Goal: Information Seeking & Learning: Find specific fact

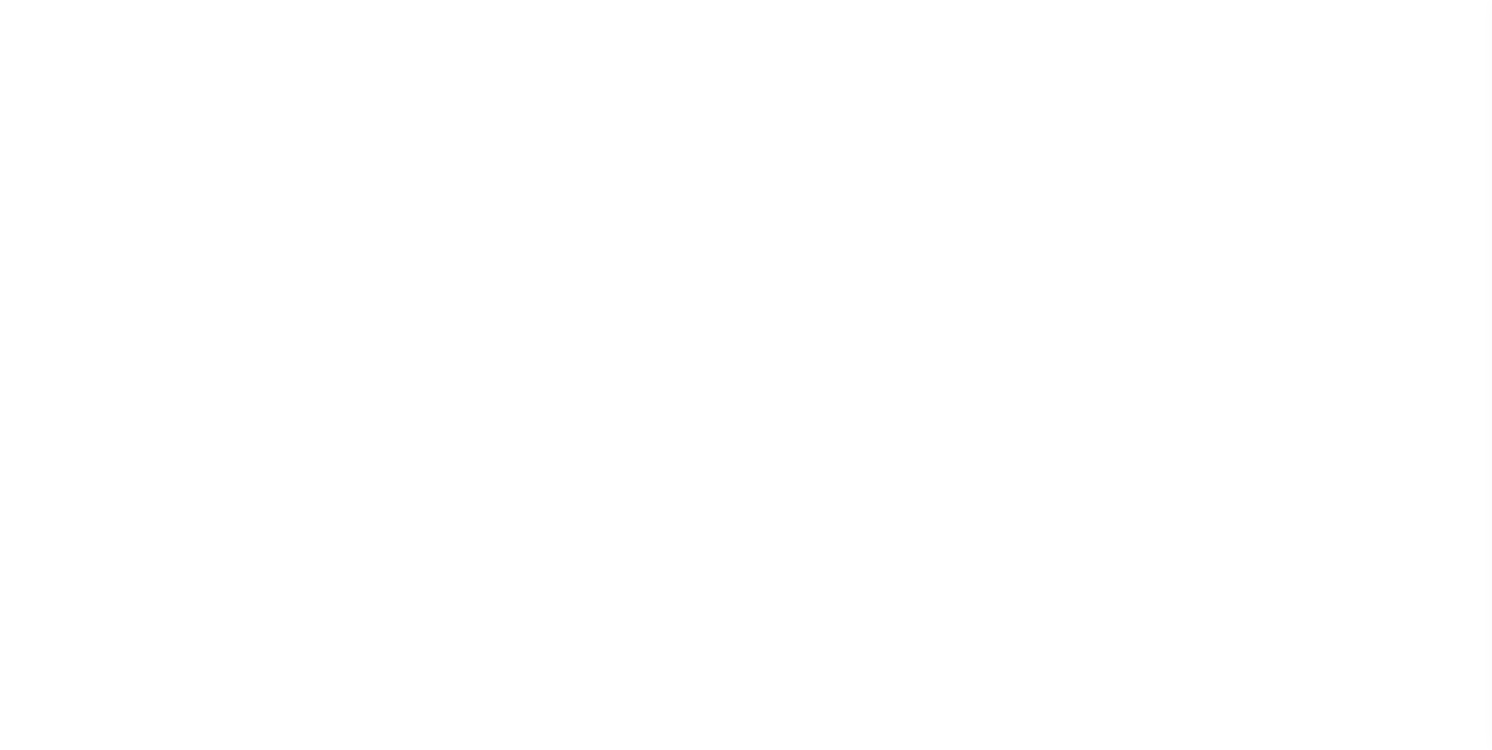
select select "100"
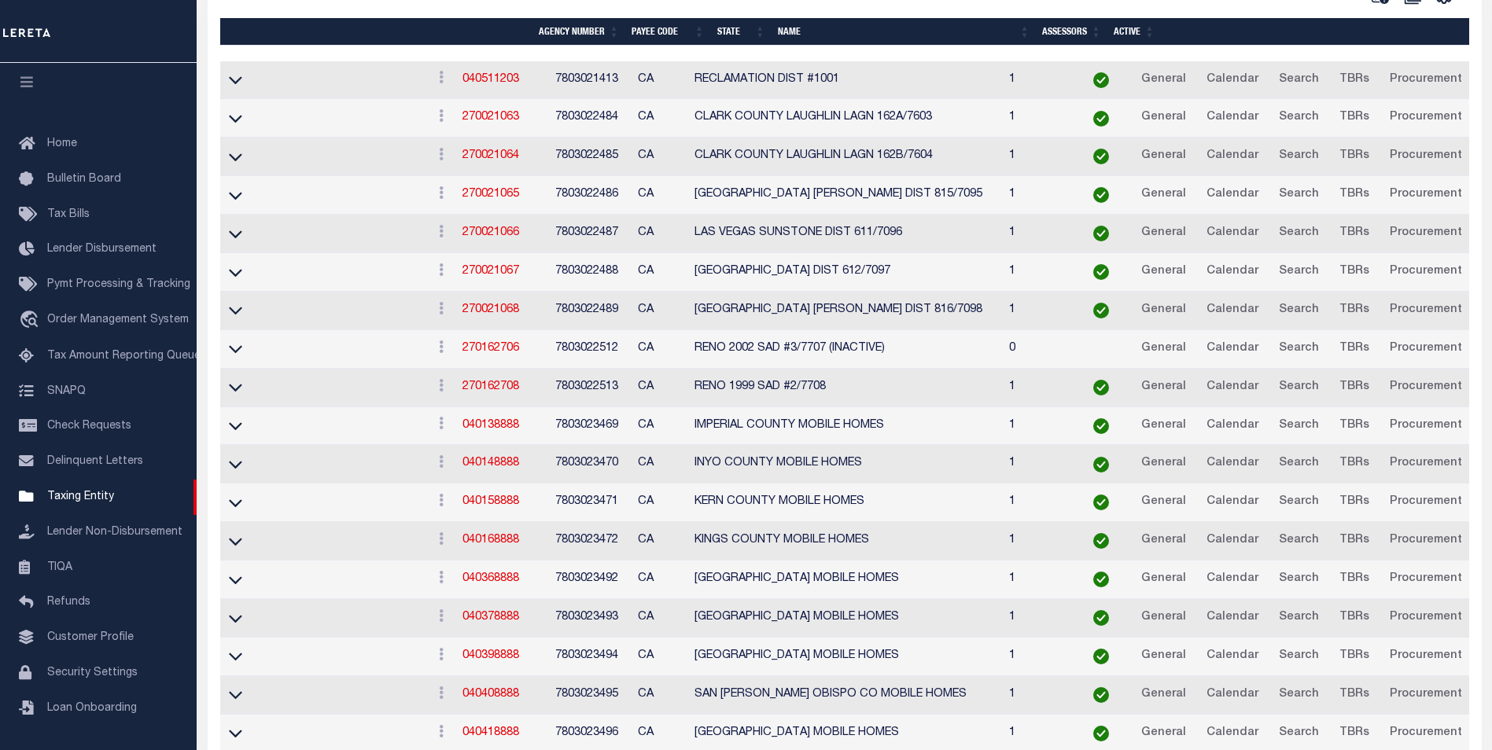
scroll to position [303, 0]
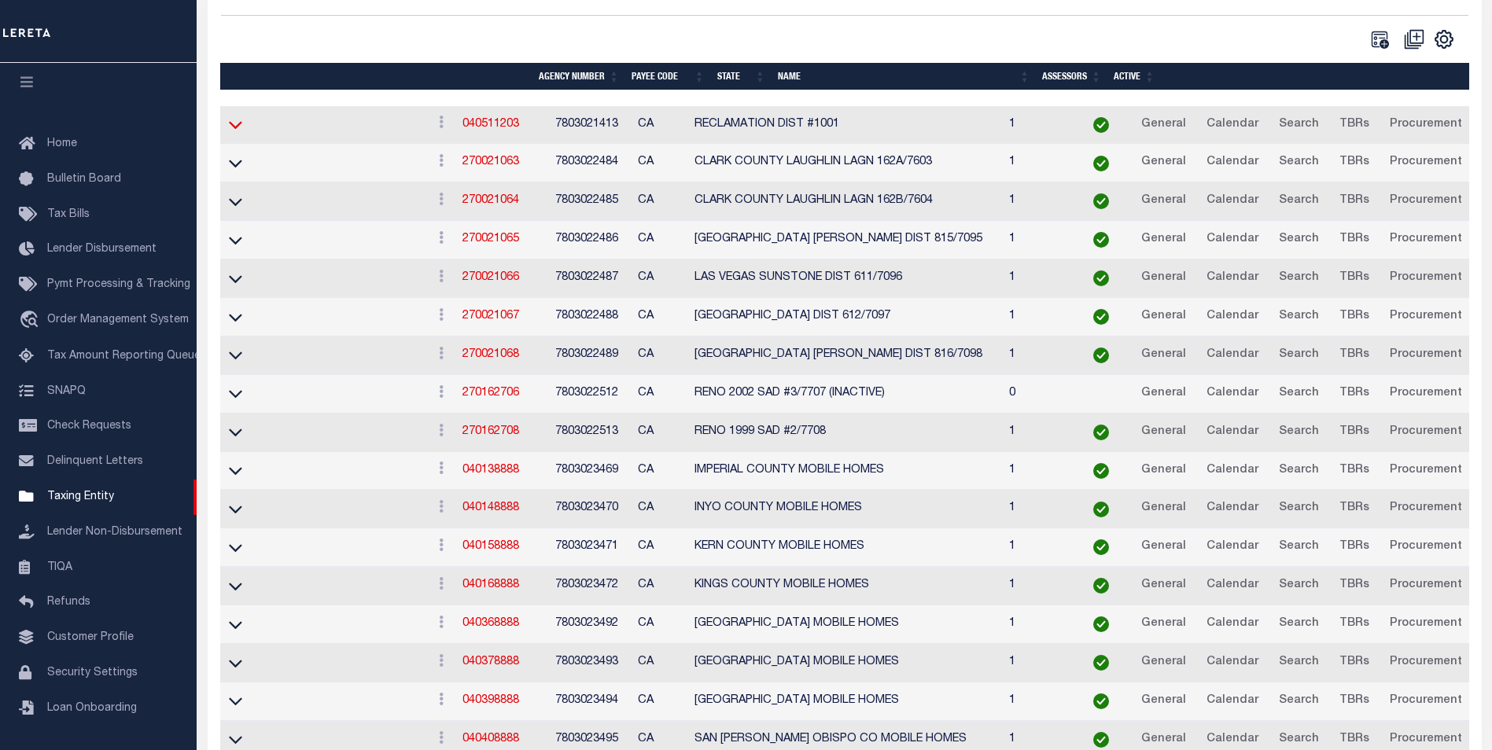
click at [236, 130] on icon at bounding box center [235, 126] width 13 height 8
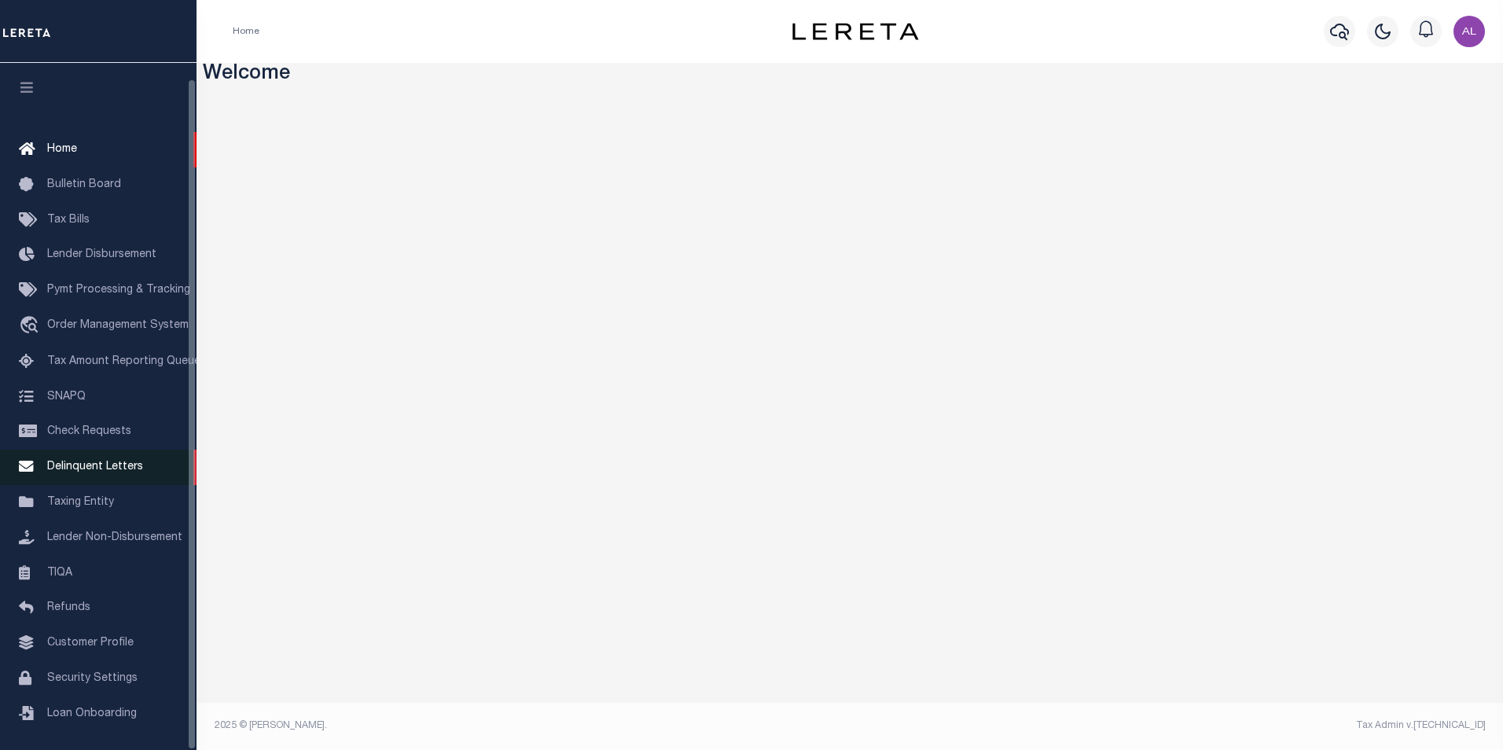
scroll to position [16, 0]
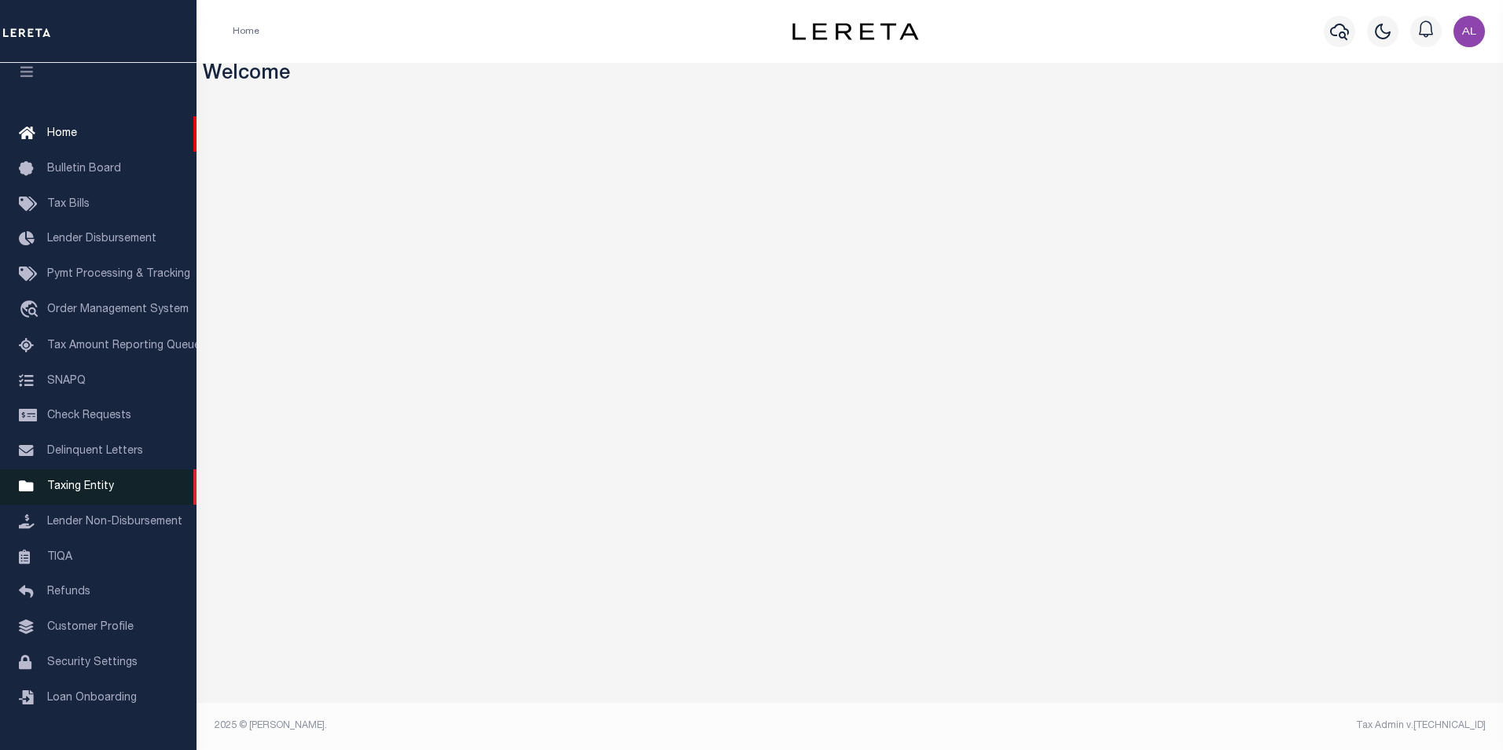
click at [94, 492] on span "Taxing Entity" at bounding box center [80, 486] width 67 height 11
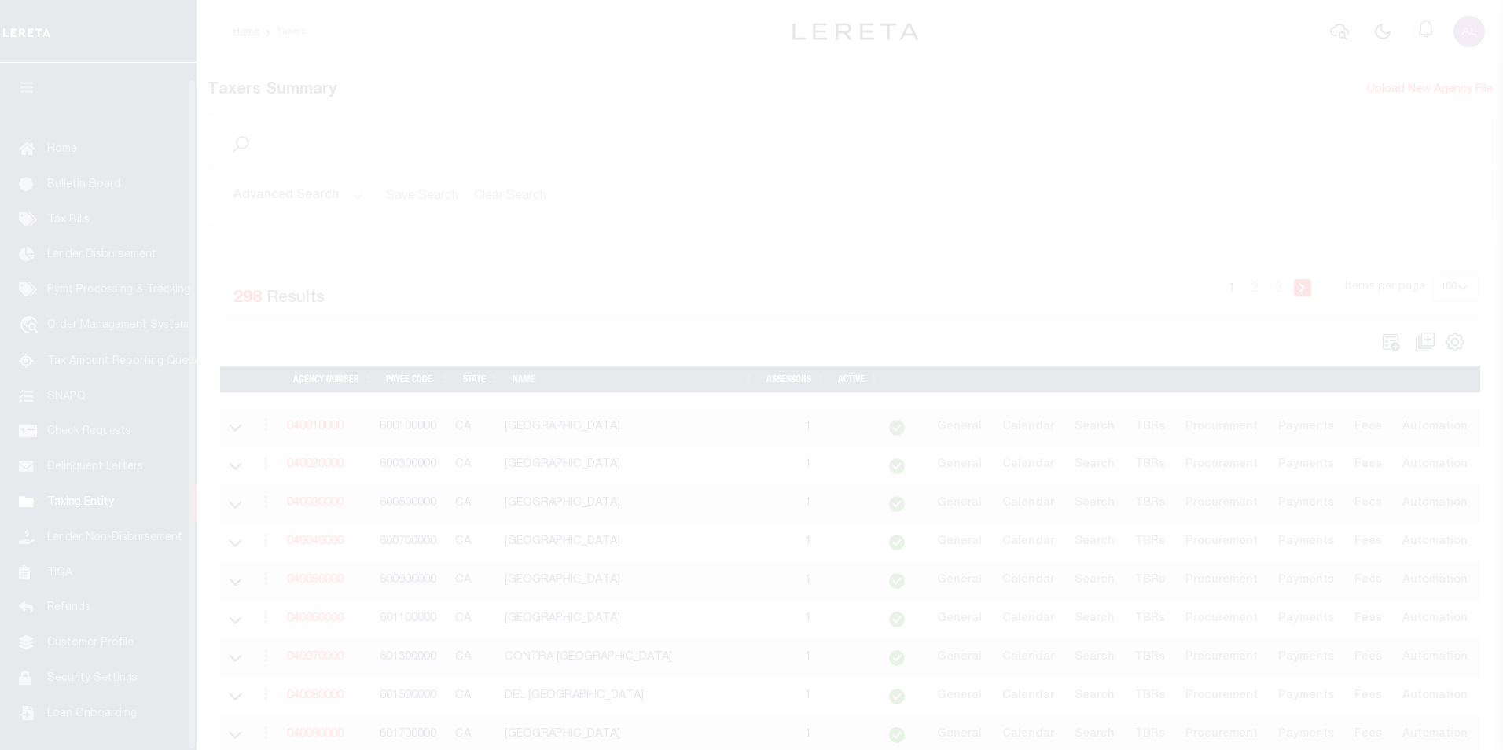
select select "CA"
select select "100"
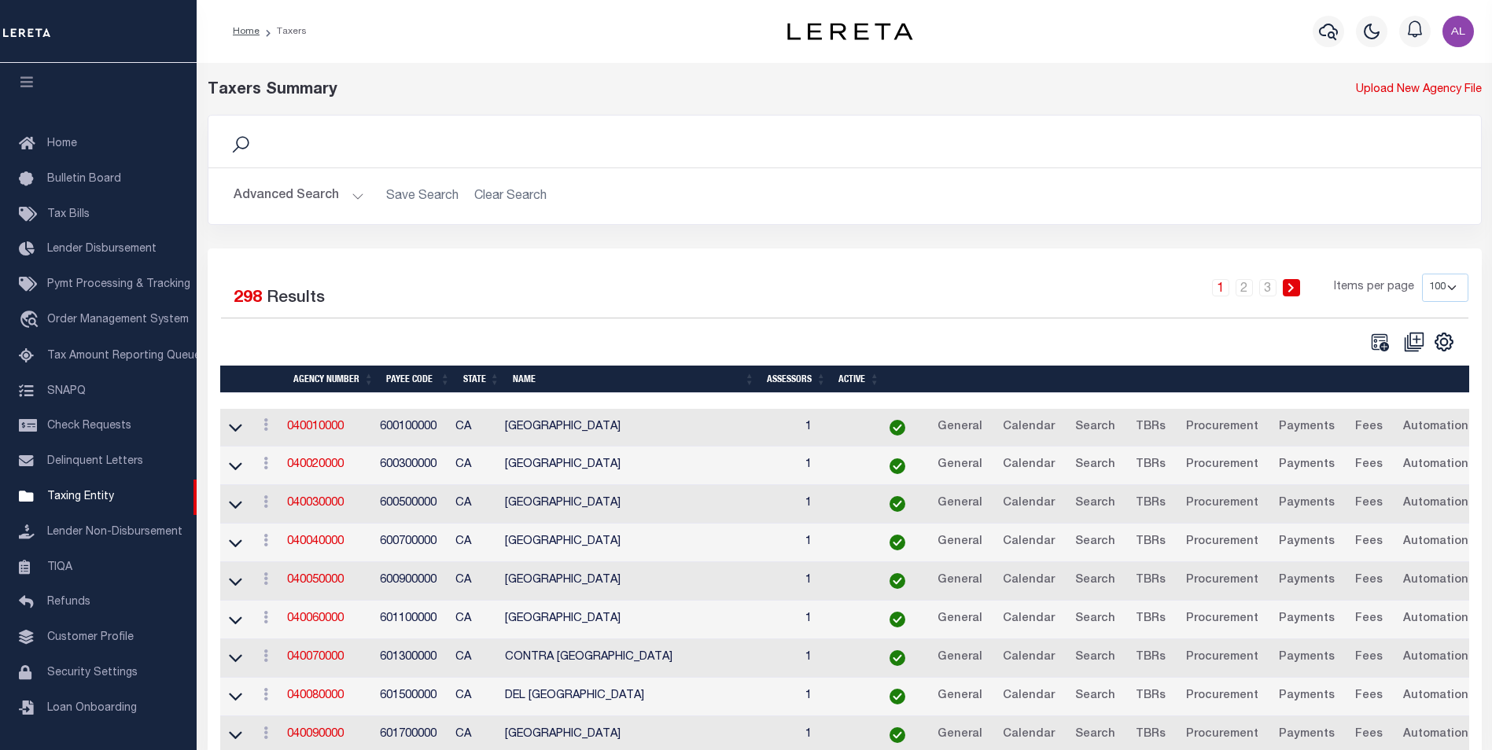
click at [357, 190] on button "Advanced Search" at bounding box center [299, 196] width 131 height 31
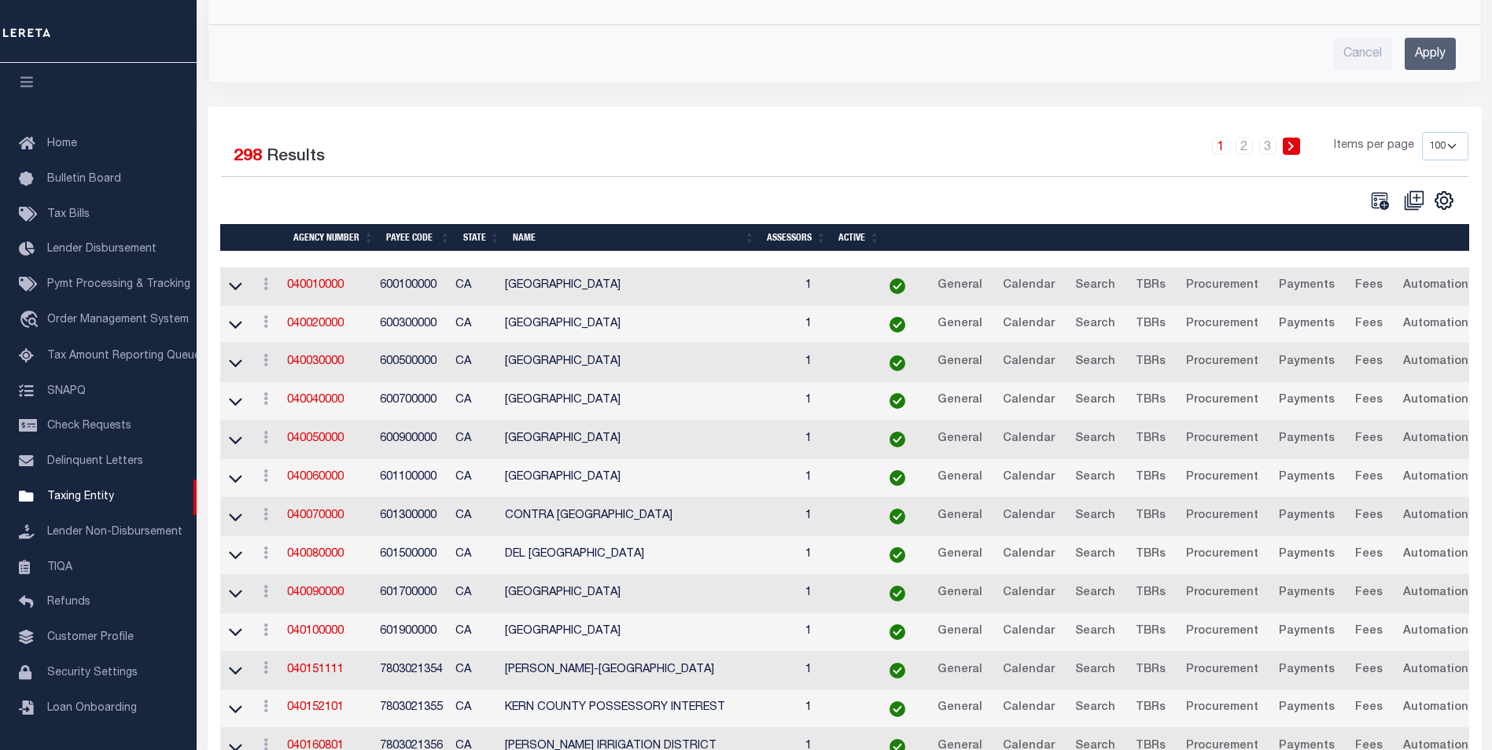
scroll to position [351, 0]
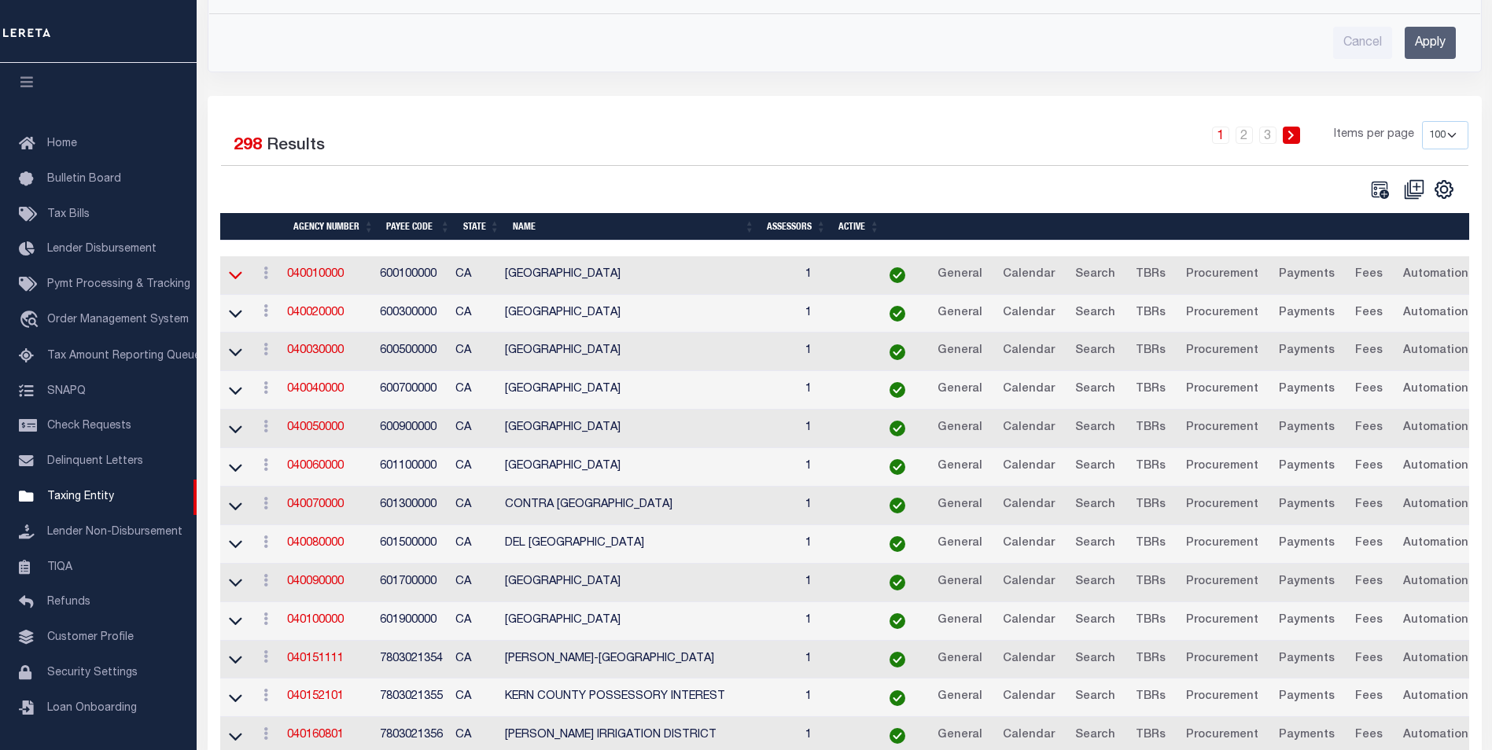
click at [232, 271] on icon at bounding box center [235, 275] width 13 height 17
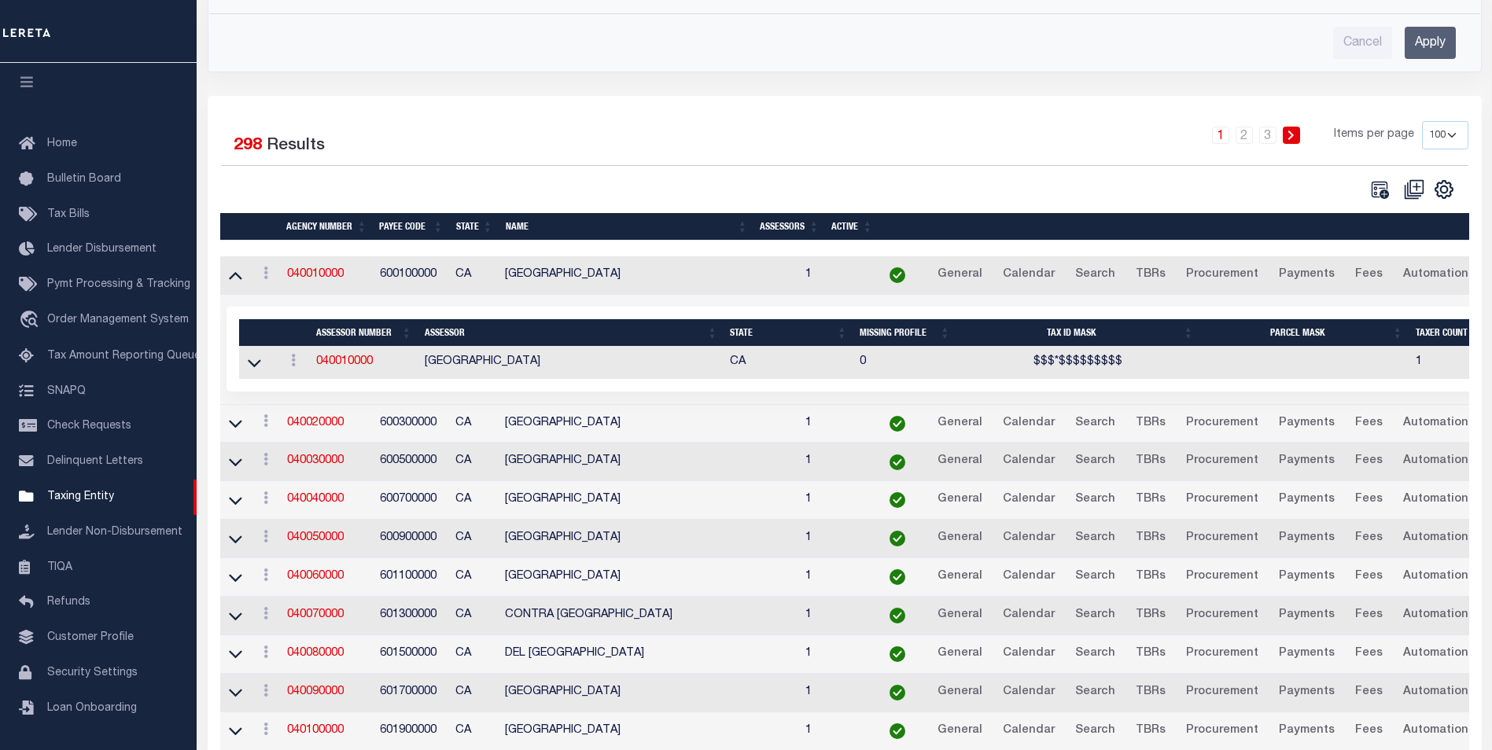
click at [242, 424] on link at bounding box center [235, 423] width 18 height 11
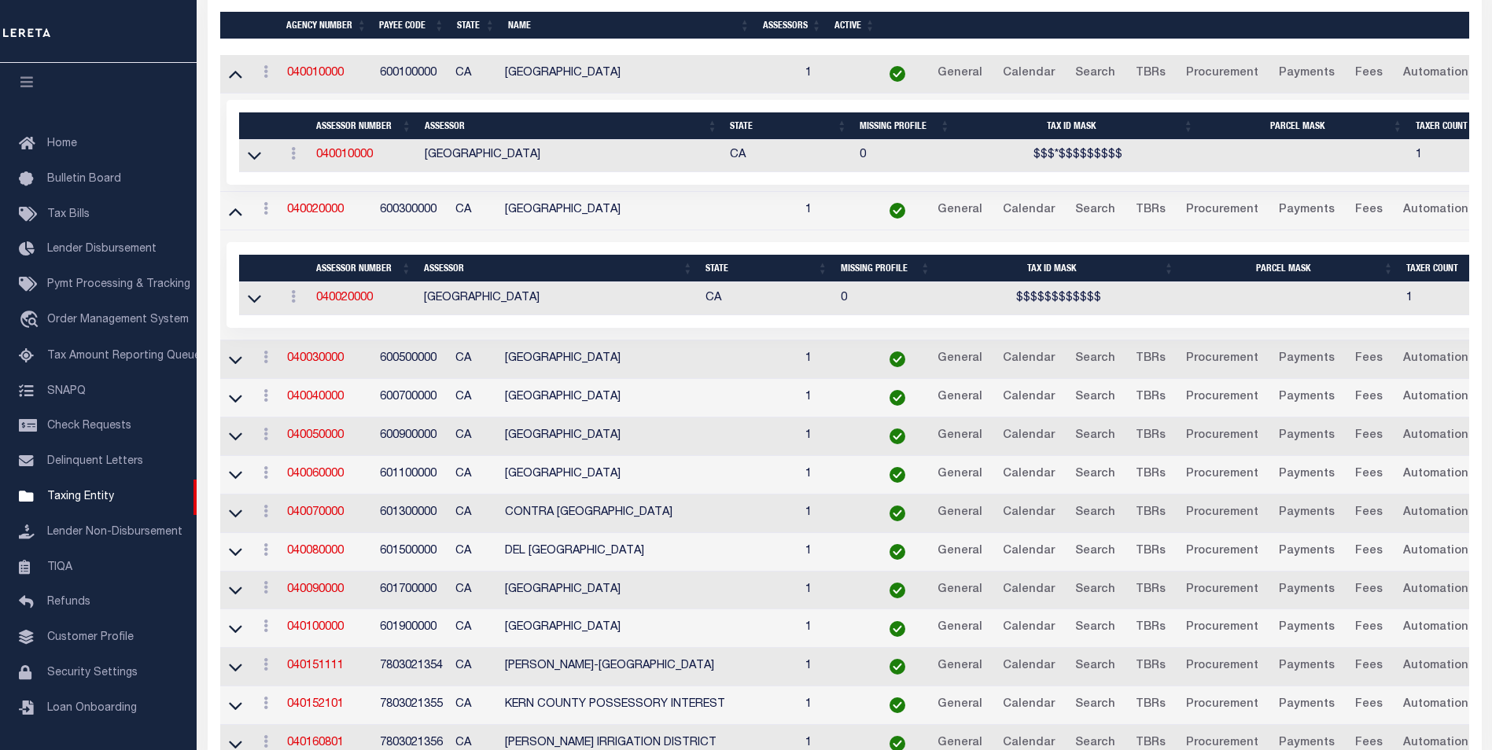
scroll to position [555, 0]
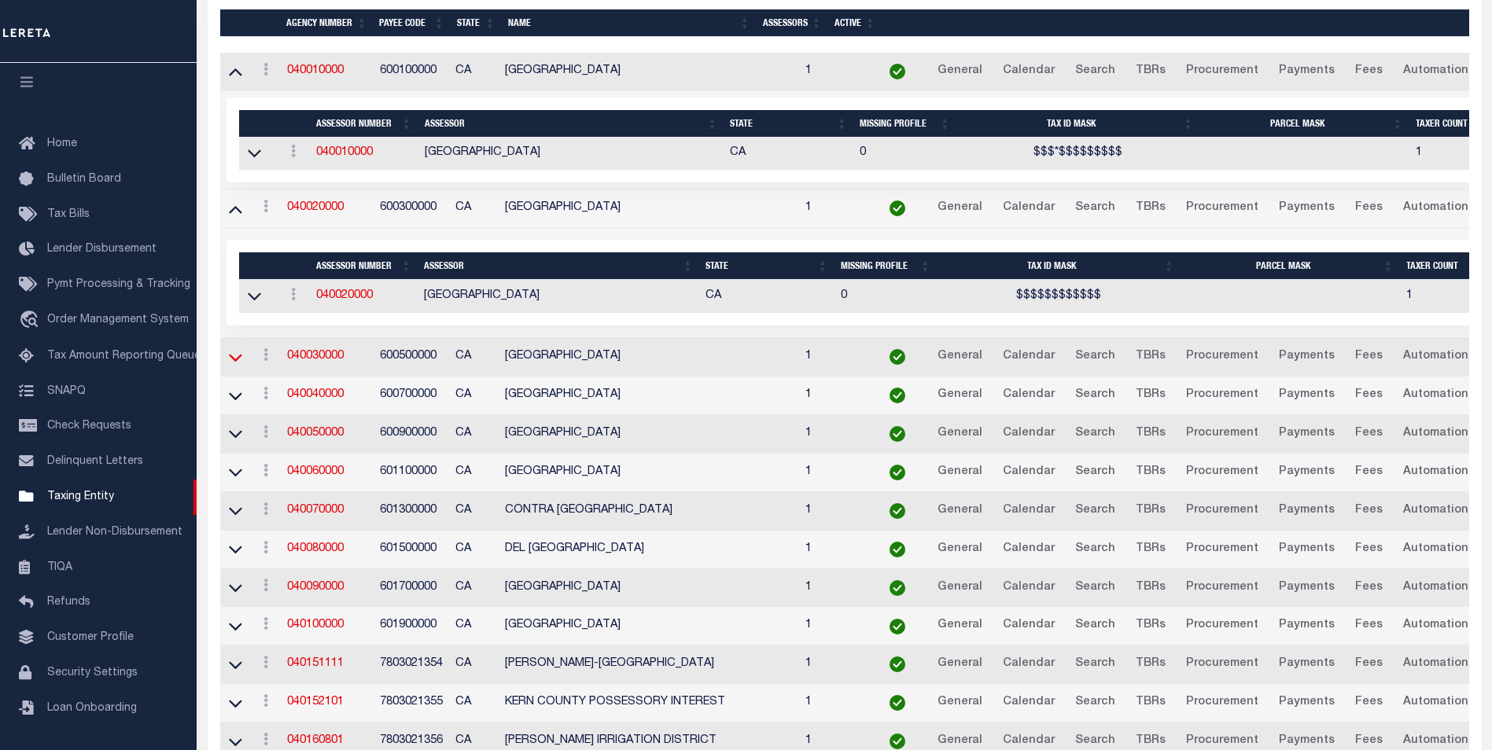
click at [238, 363] on icon at bounding box center [235, 357] width 13 height 17
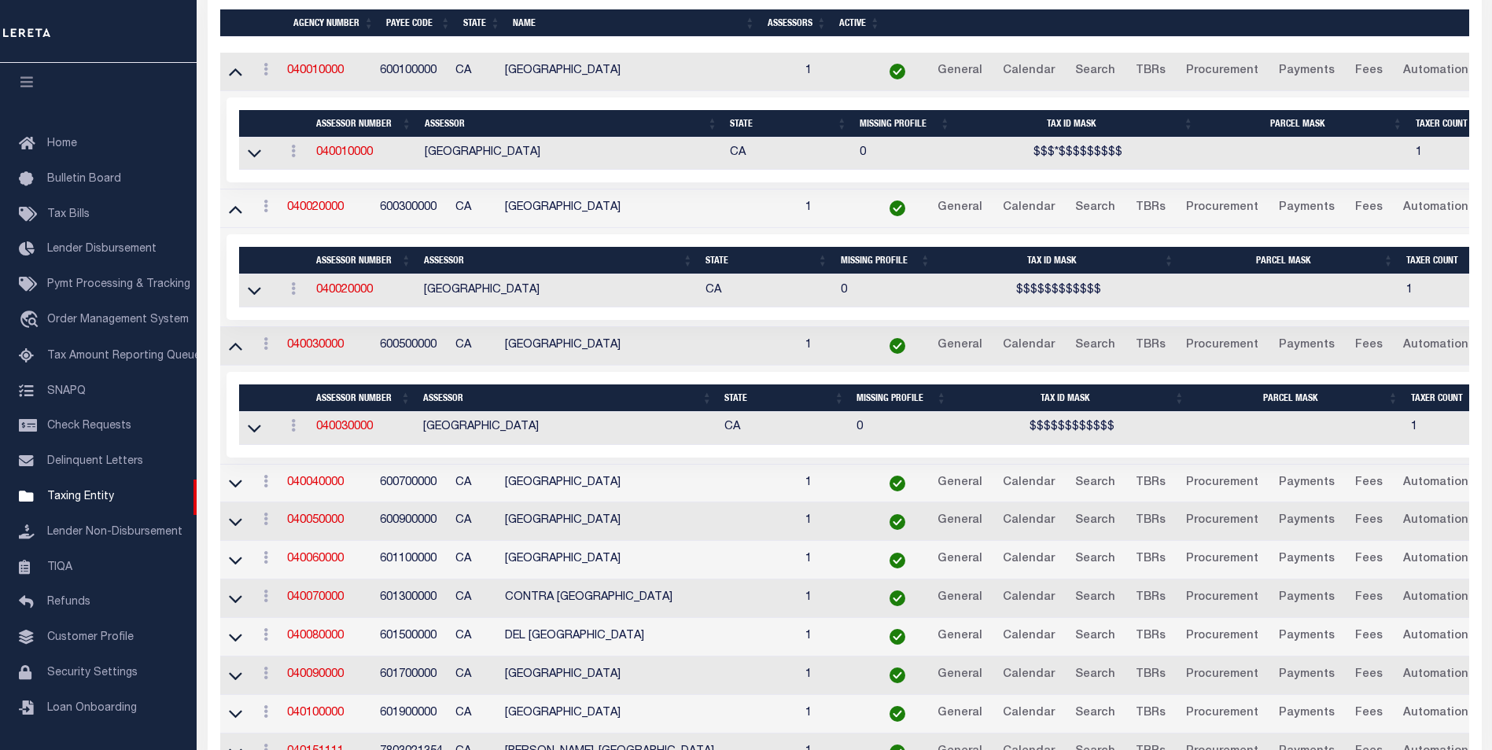
scroll to position [680, 0]
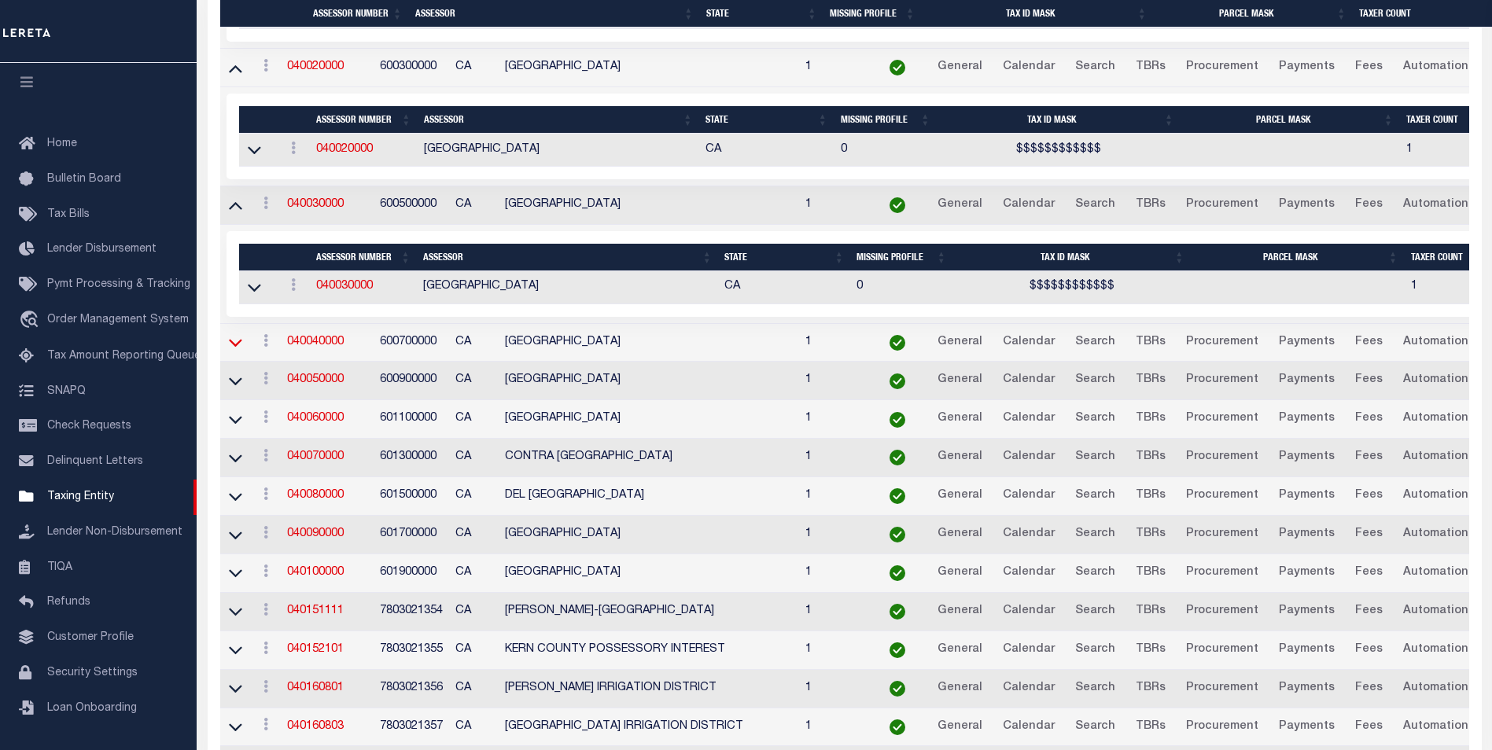
click at [240, 349] on icon at bounding box center [235, 342] width 13 height 17
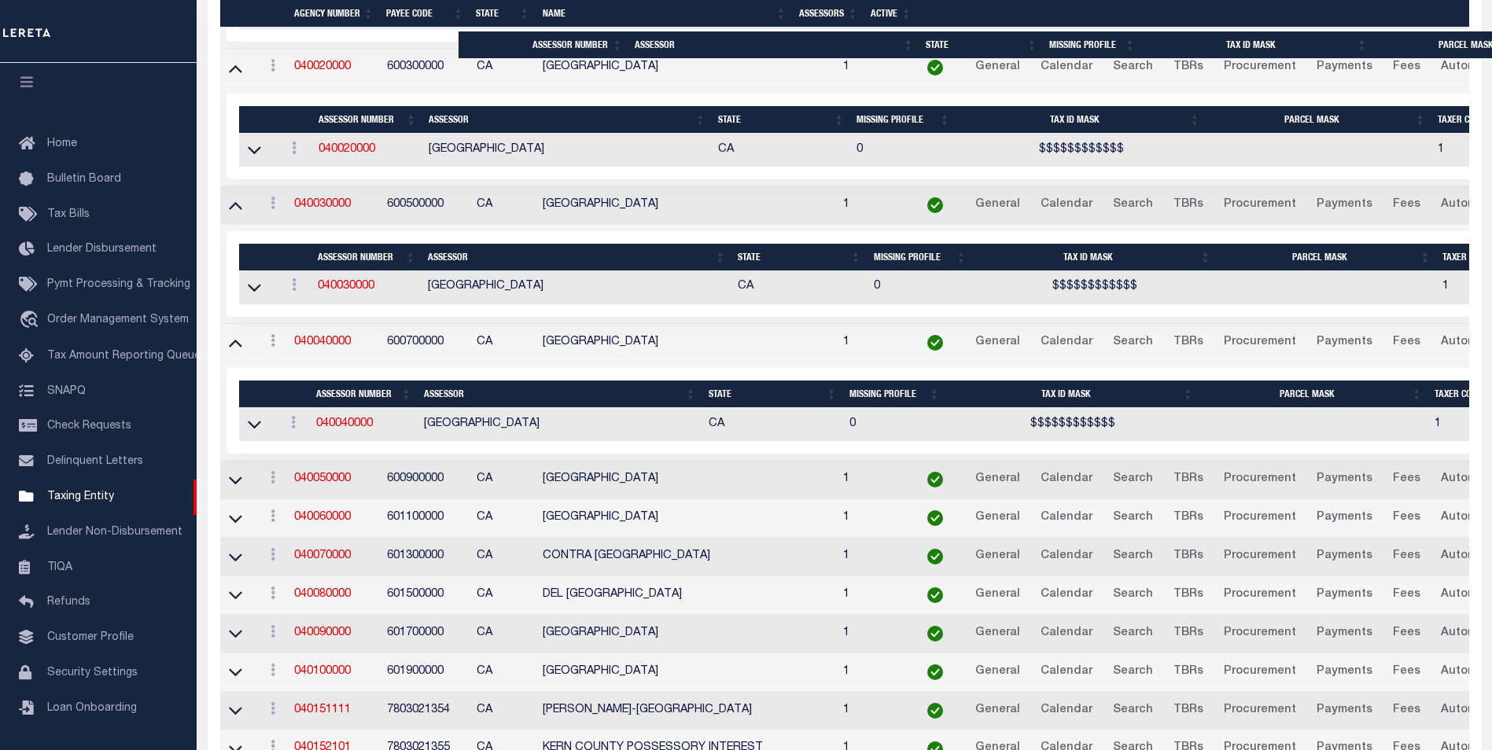
scroll to position [696, 0]
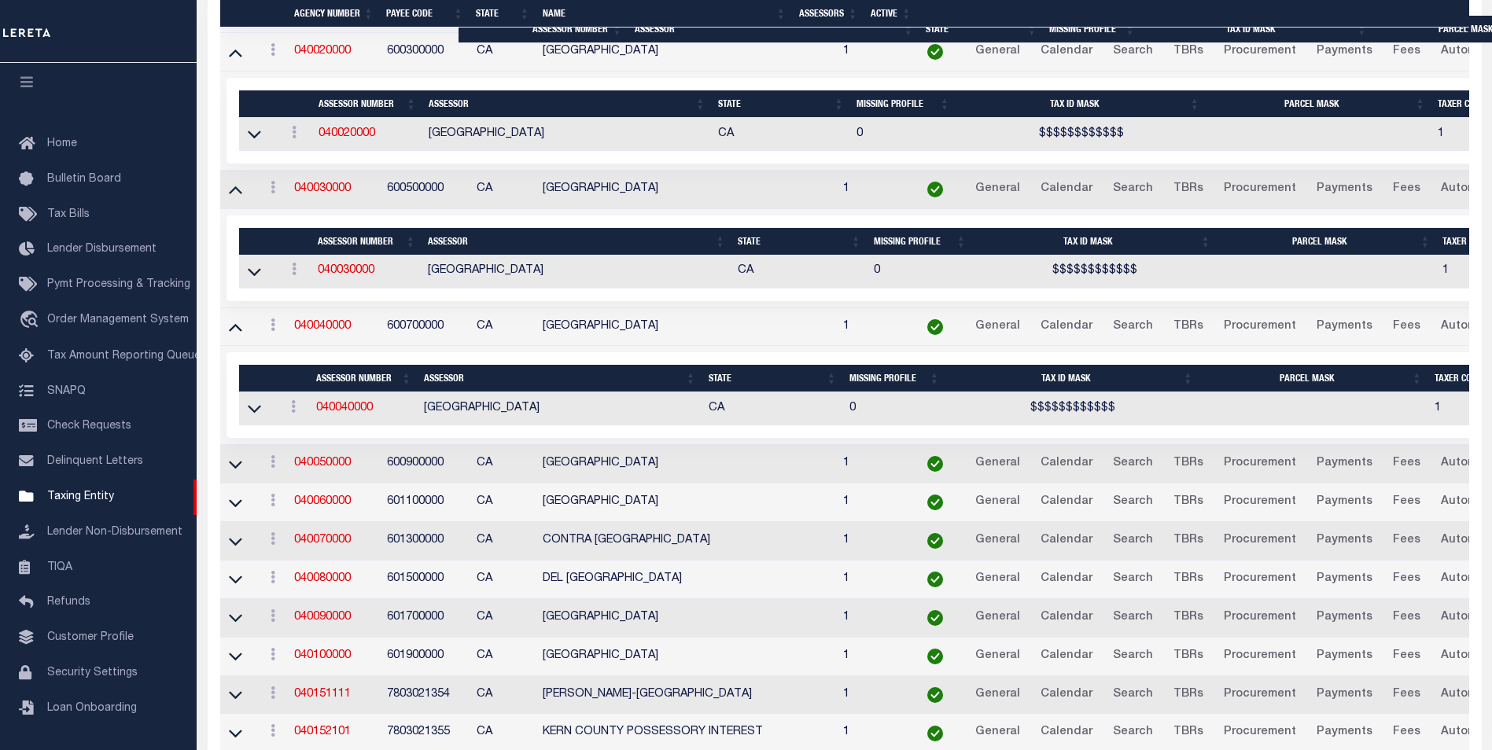
click at [241, 477] on td at bounding box center [239, 464] width 38 height 39
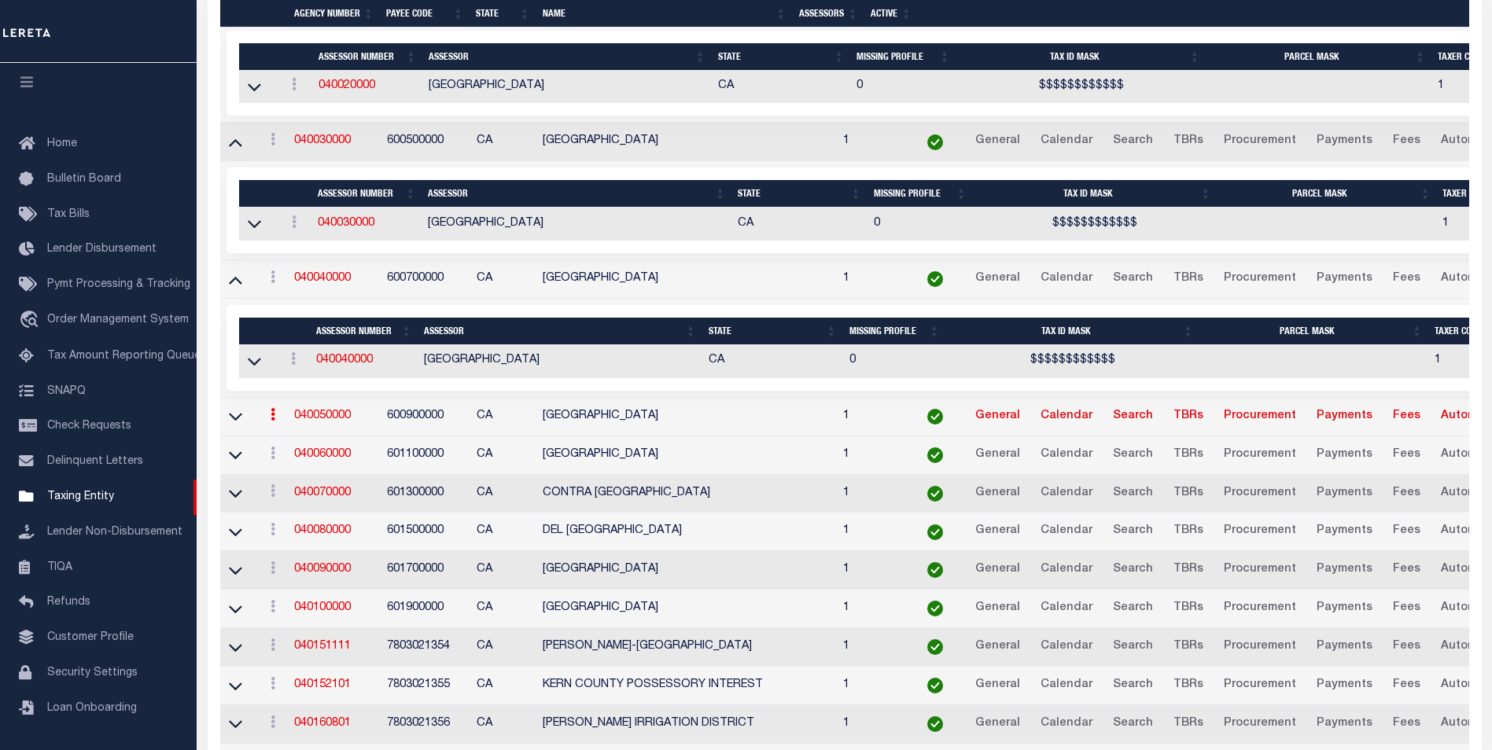
scroll to position [744, 0]
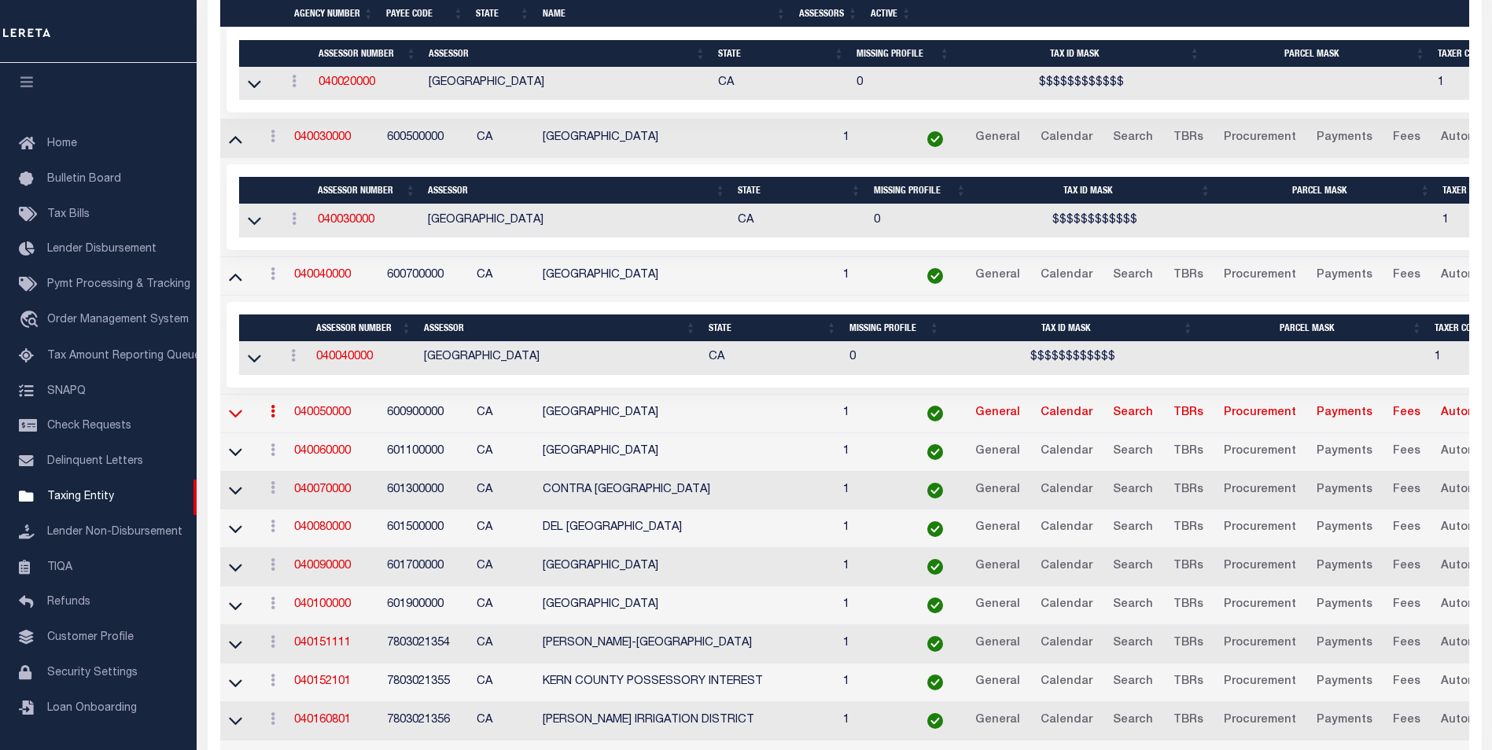
click at [230, 416] on icon at bounding box center [235, 414] width 13 height 8
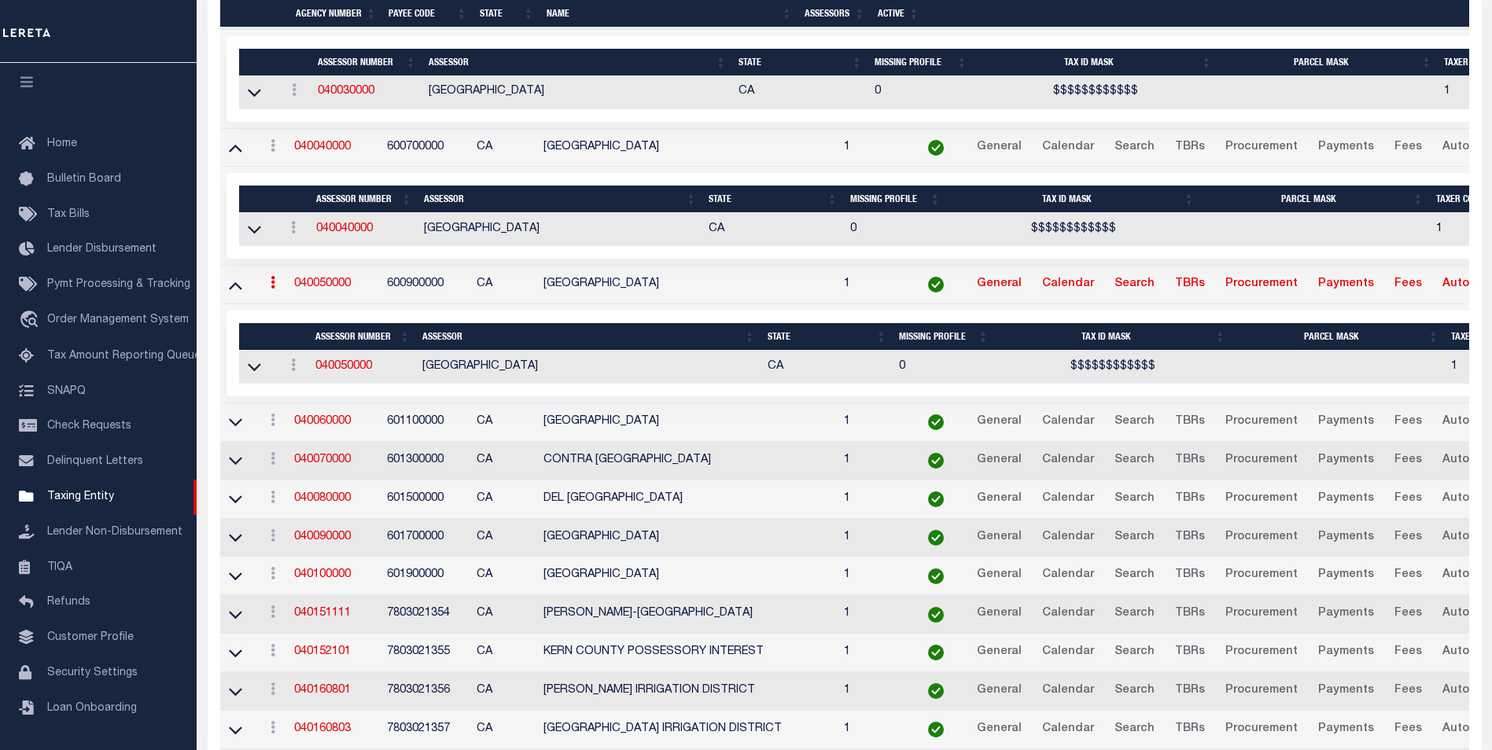
scroll to position [880, 0]
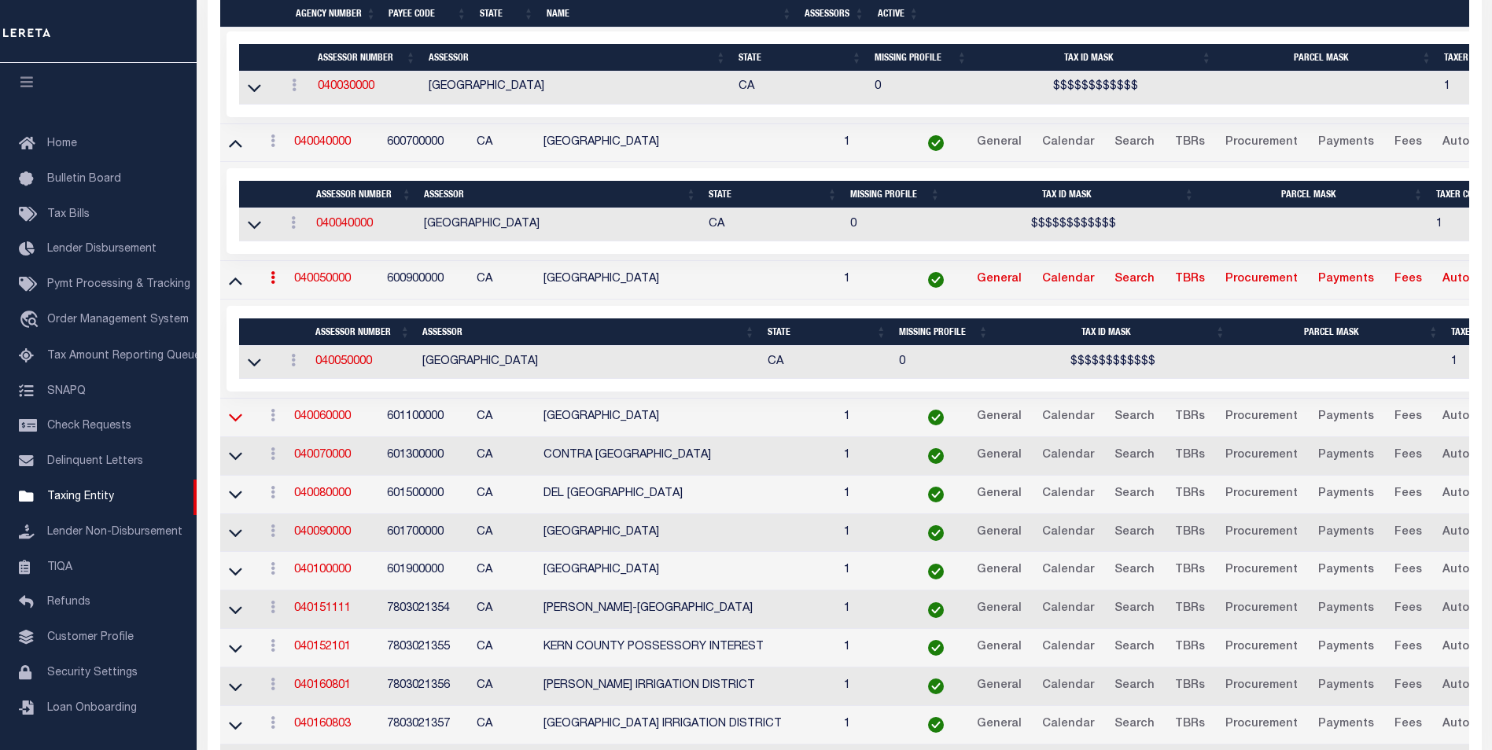
click at [237, 425] on icon at bounding box center [235, 417] width 13 height 17
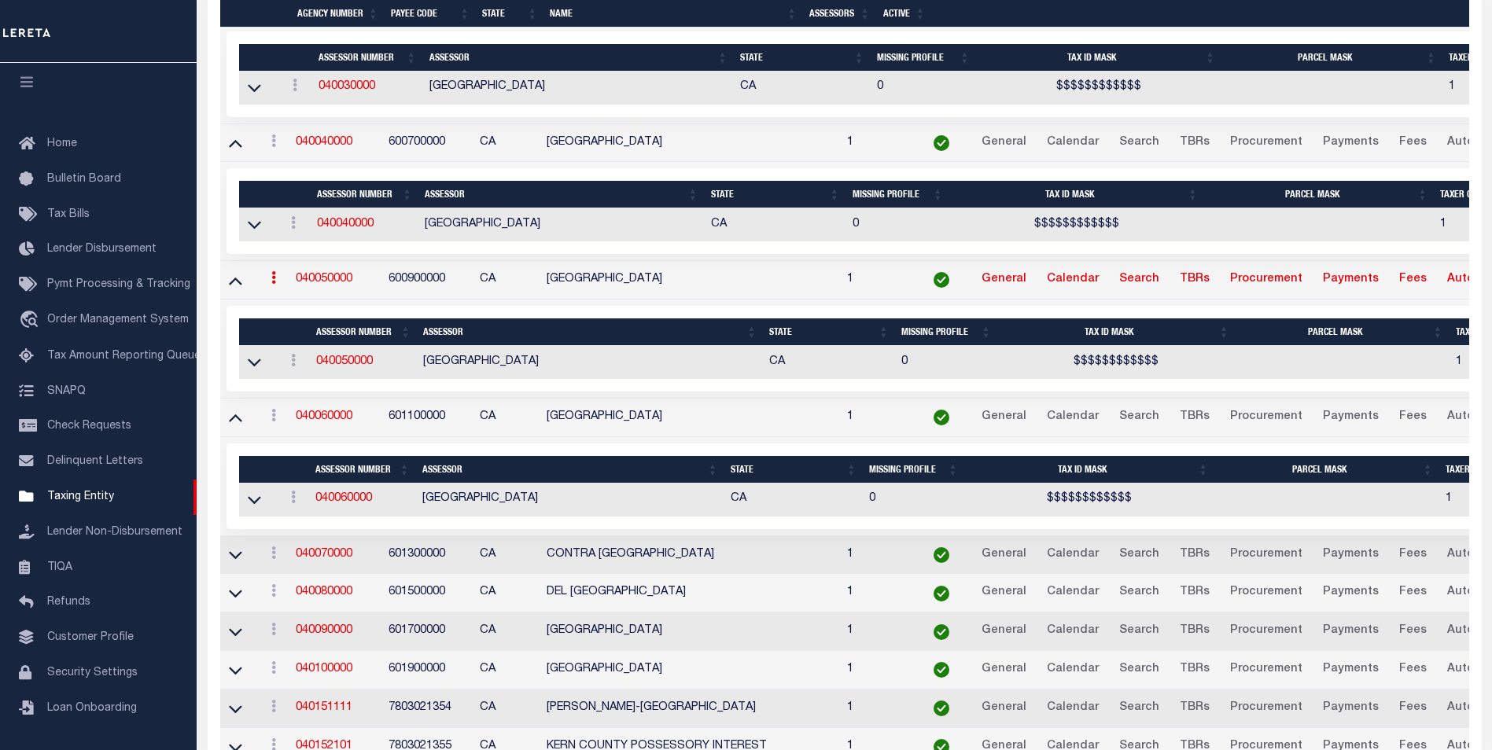
scroll to position [896, 0]
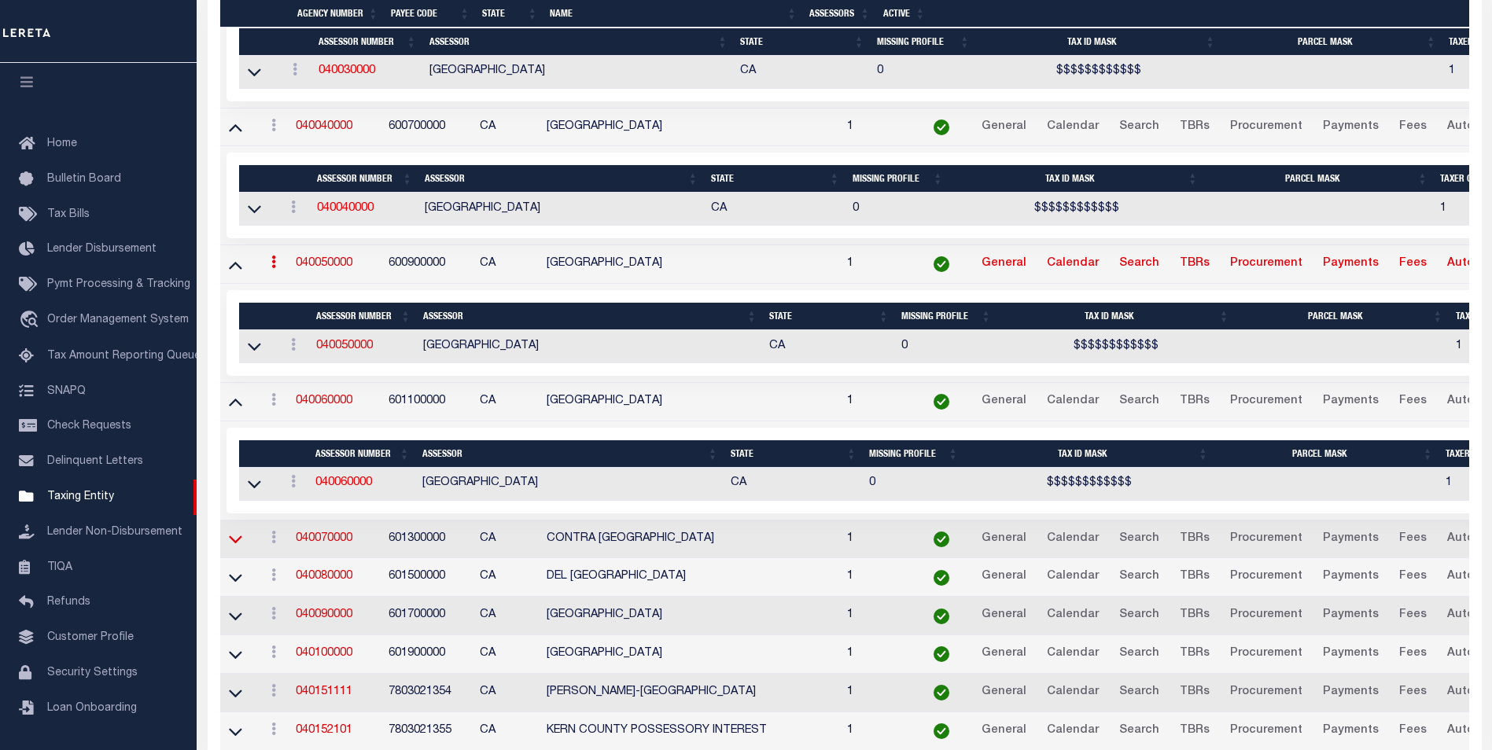
click at [241, 542] on icon at bounding box center [235, 540] width 13 height 8
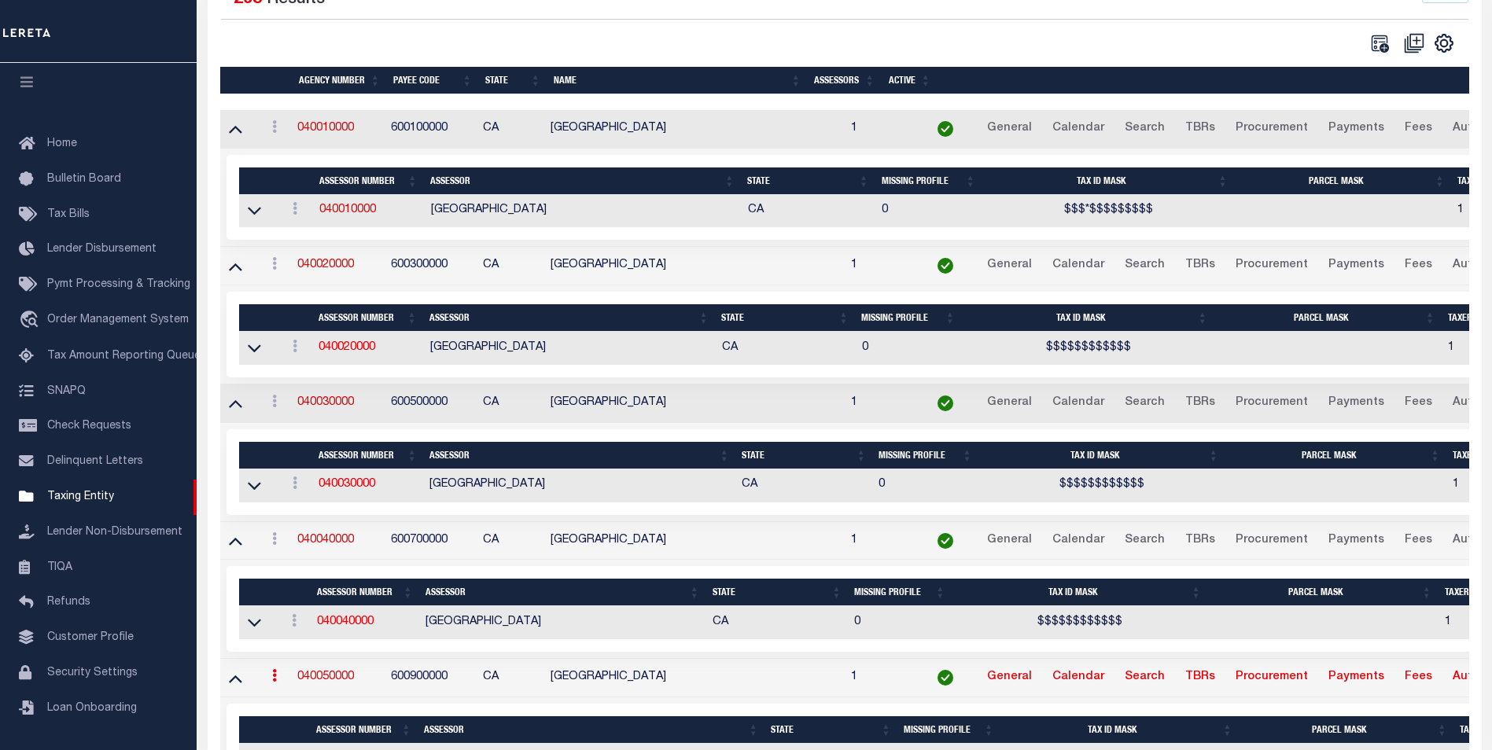
scroll to position [504, 0]
